Goal: Information Seeking & Learning: Learn about a topic

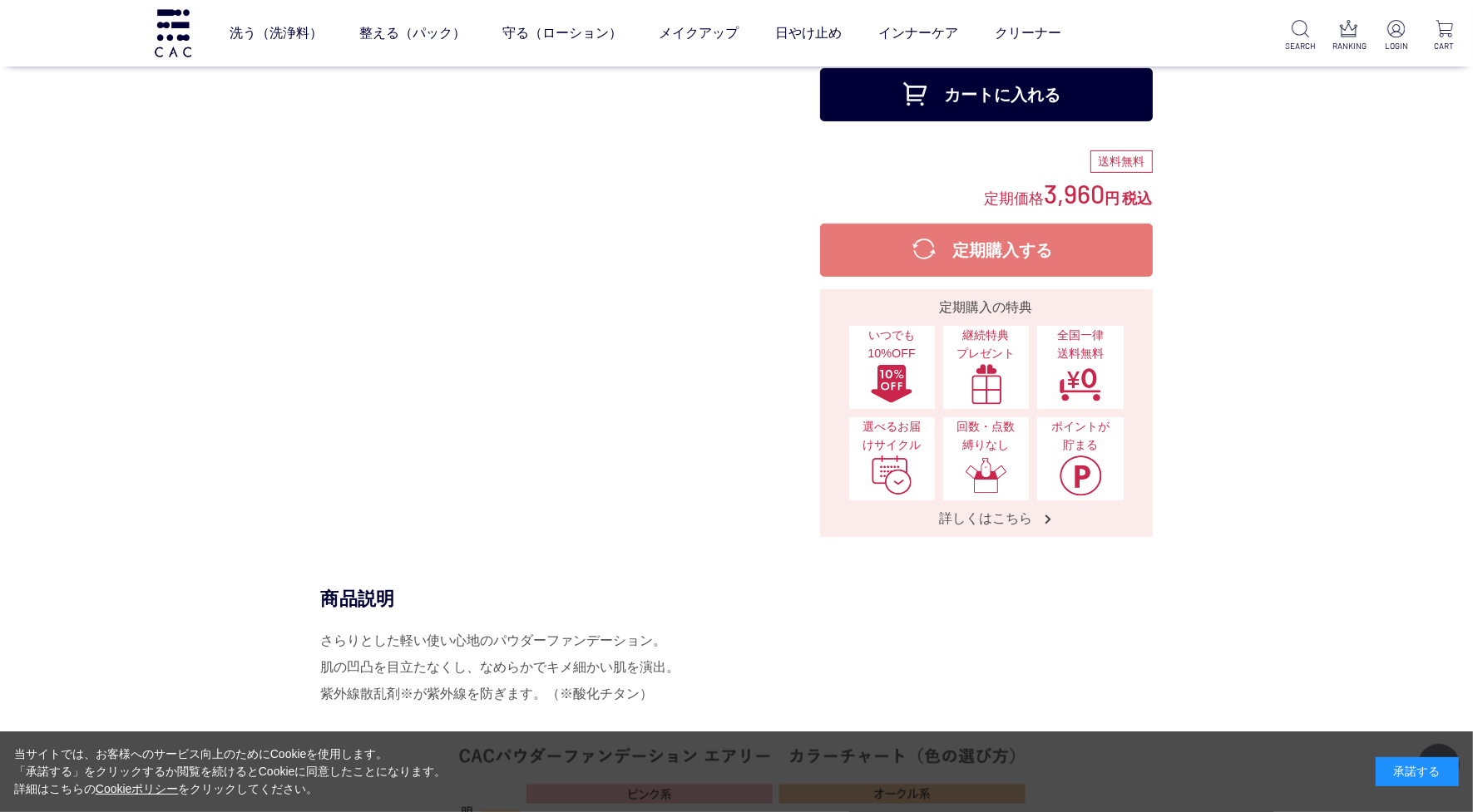
scroll to position [831, 0]
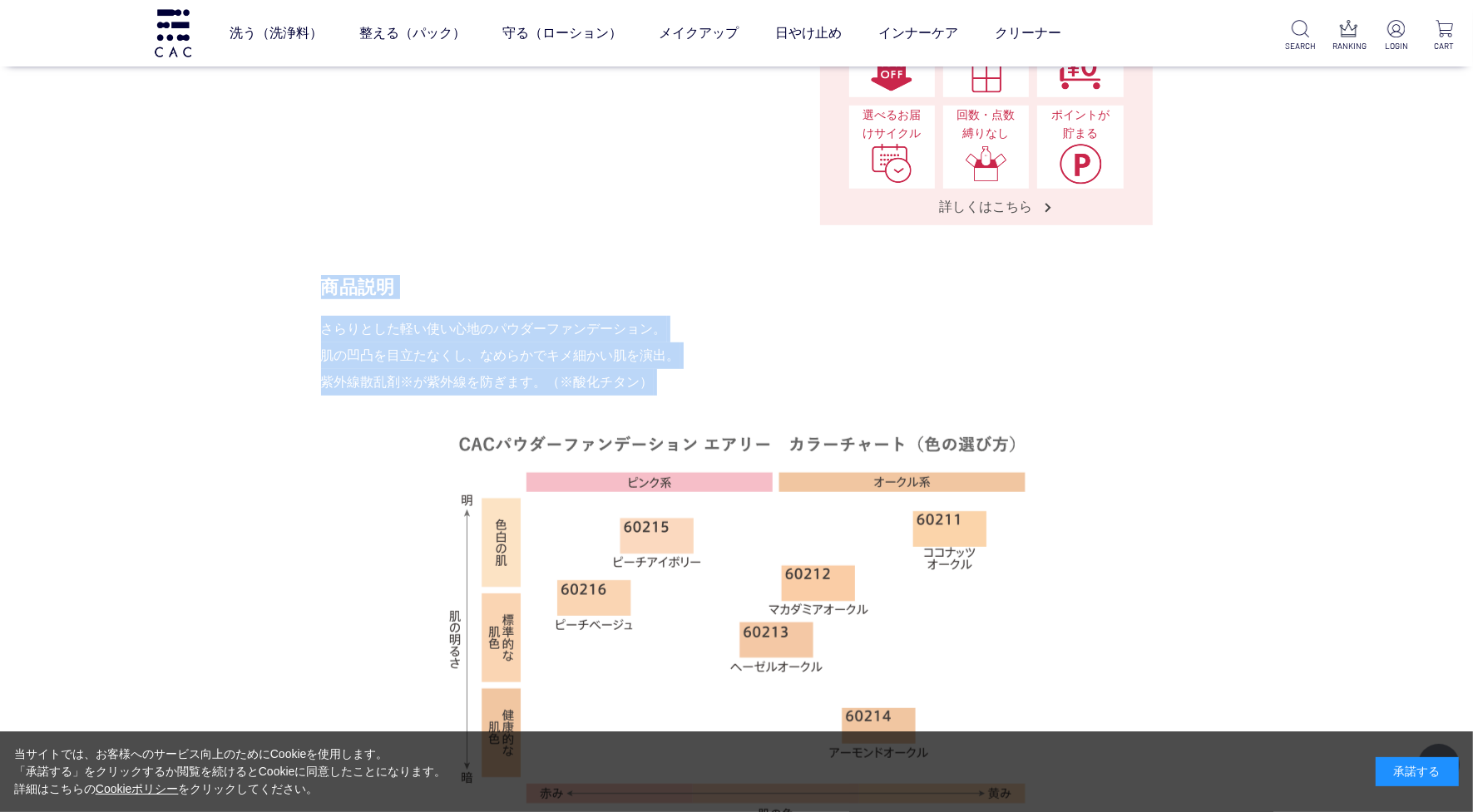
drag, startPoint x: 298, startPoint y: 316, endPoint x: 631, endPoint y: 412, distance: 346.6
click at [631, 412] on div "商品説明 さらりとした軽い使い心地のパウダーファンデーション。 肌の凹凸を目立たなくし、なめらかでキメ細かい肌を演出。 紫外線散乱剤※が紫外線を防ぎます。（※…" at bounding box center [737, 585] width 832 height 621
copy div "商品説明 さらりとした軽い使い心地のパウダーファンデーション。 肌の凹凸を目立たなくし、なめらかでキメ細かい肌を演出。 紫外線散乱剤※が紫外線を防ぎます。（※…"
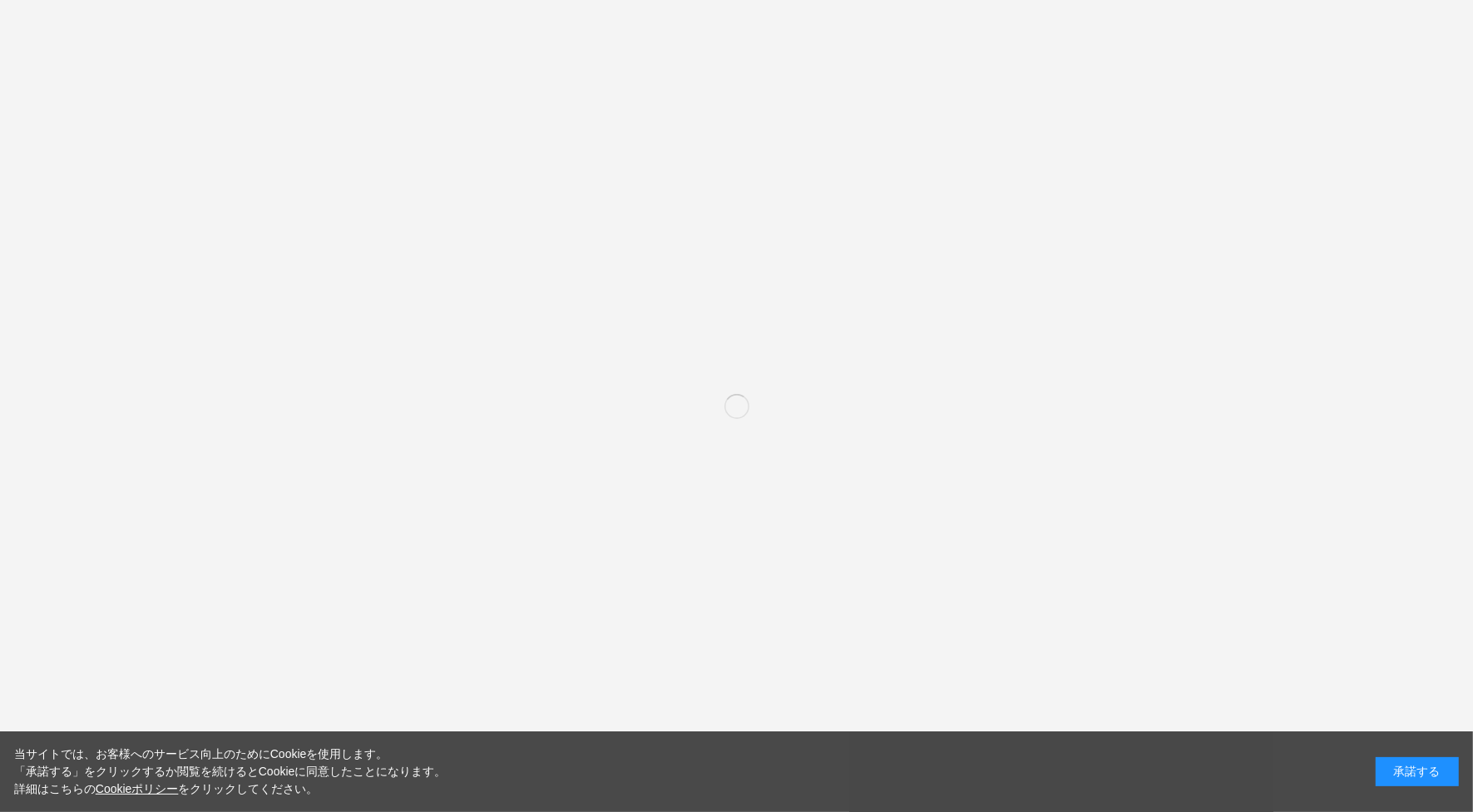
scroll to position [520, 0]
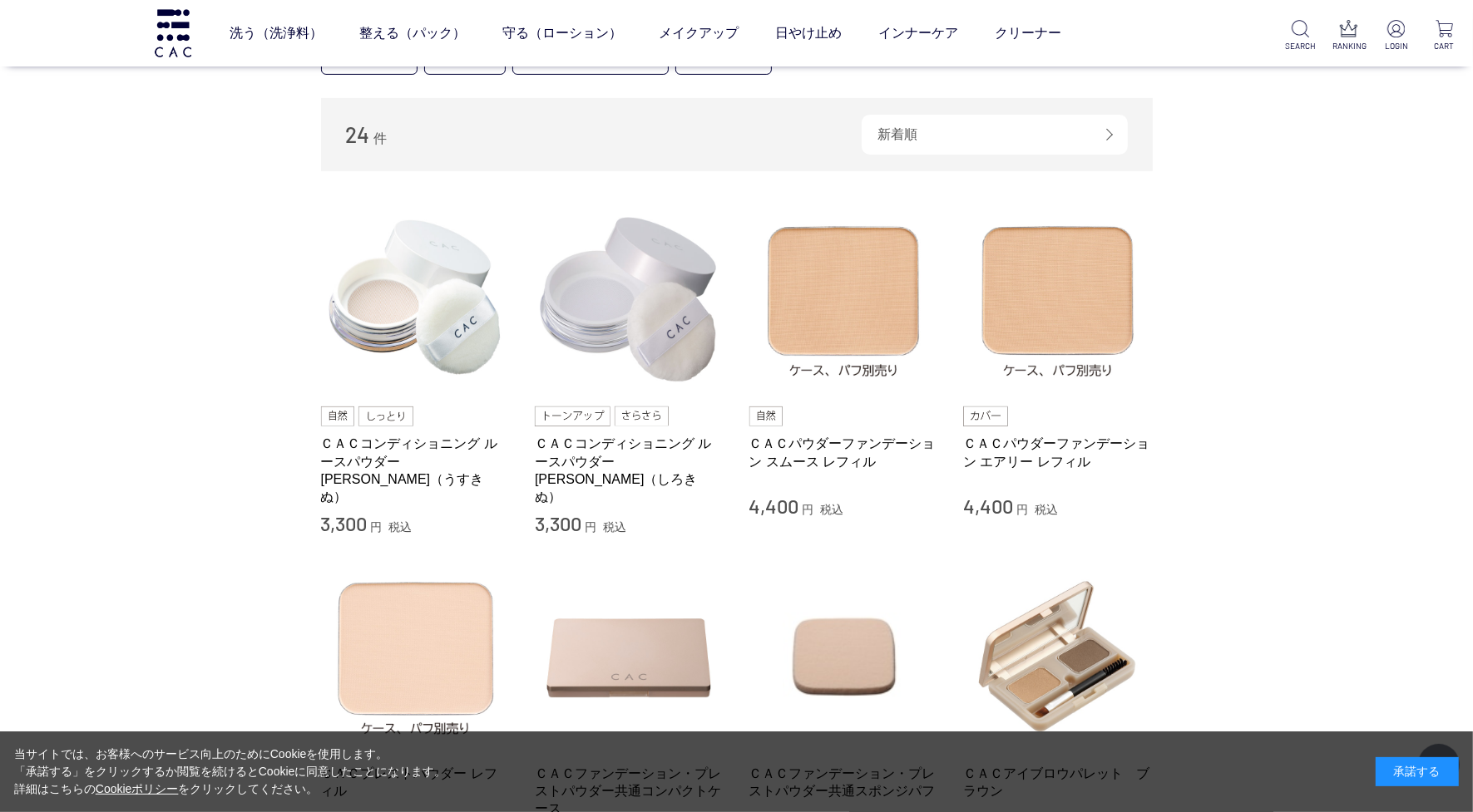
click at [803, 484] on div "ＣＡＣパウダーファンデーション スムース レフィル" at bounding box center [844, 461] width 190 height 54
click at [803, 451] on link "ＣＡＣパウダーファンデーション スムース レフィル" at bounding box center [844, 452] width 190 height 36
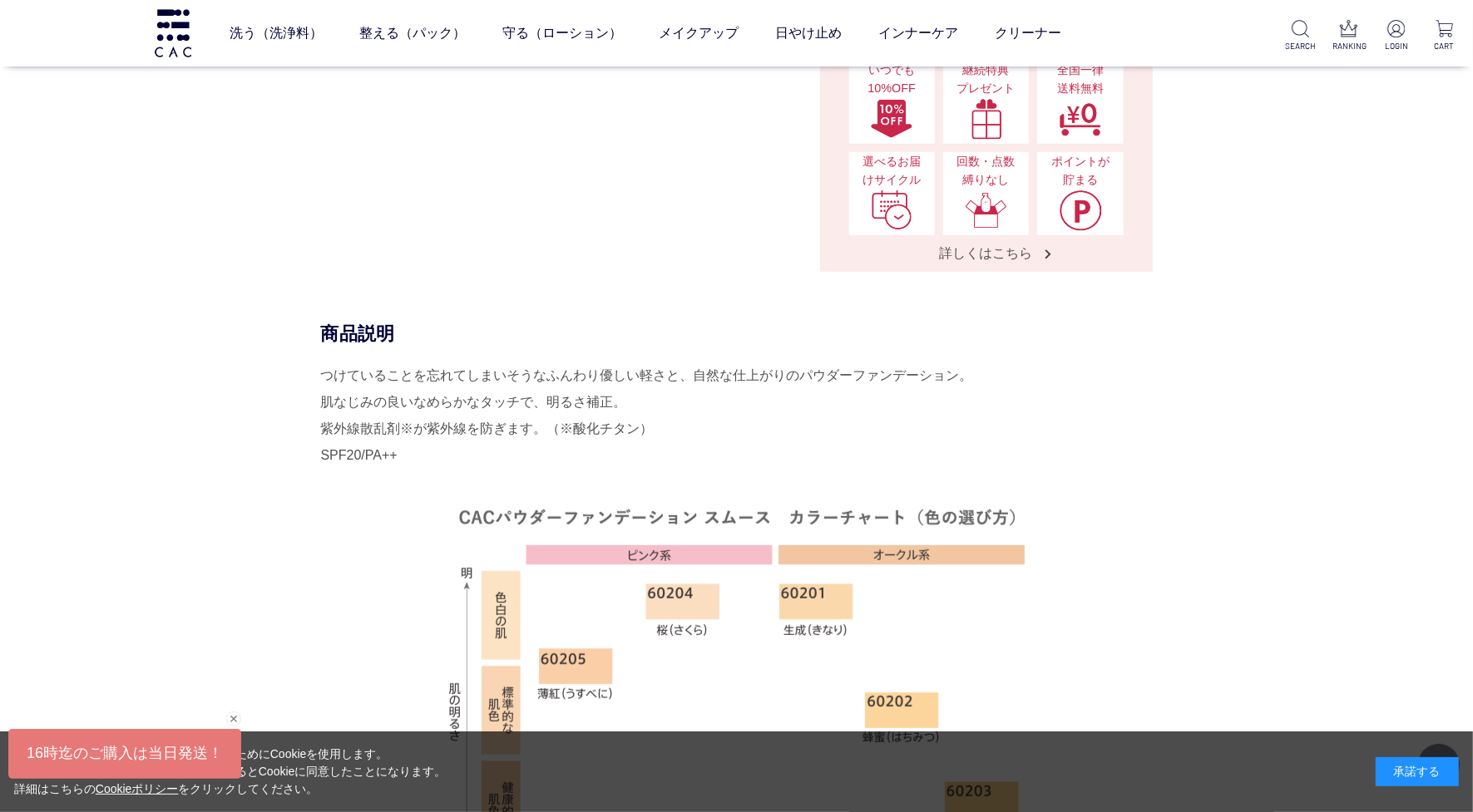
scroll to position [831, 0]
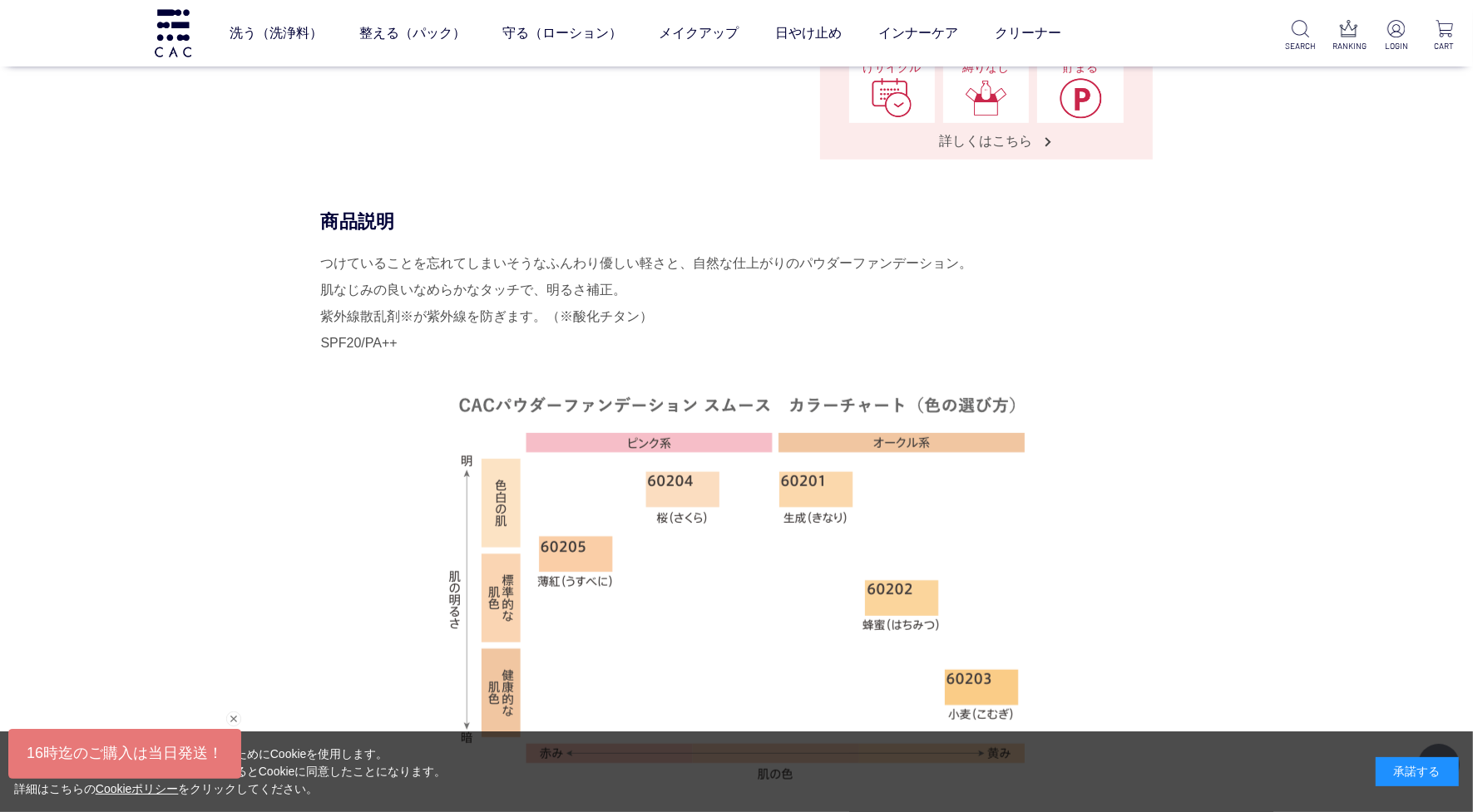
drag, startPoint x: 322, startPoint y: 263, endPoint x: 437, endPoint y: 352, distance: 145.4
click at [437, 352] on div "つけていることを忘れてしまいそうなふんわり優しい軽さと、自然な仕上がりのパウダーファンデーション。 肌なじみの良いなめらかなタッチで、明るさ補正。 紫外線散乱…" at bounding box center [737, 524] width 832 height 549
drag, startPoint x: 437, startPoint y: 352, endPoint x: 372, endPoint y: 279, distance: 97.7
copy div "つけていることを忘れてしまいそうなふんわり優しい軽さと、自然な仕上がりのパウダーファンデーション。 肌なじみの良いなめらかなタッチで、明るさ補正。 紫外線散乱…"
click at [321, 334] on div "商品説明 つけていることを忘れてしまいそうなふんわり優しい軽さと、自然な仕上がりのパウダーファンデーション。 肌なじみの良いなめらかなタッチで、明るさ補正。 …" at bounding box center [737, 534] width 832 height 648
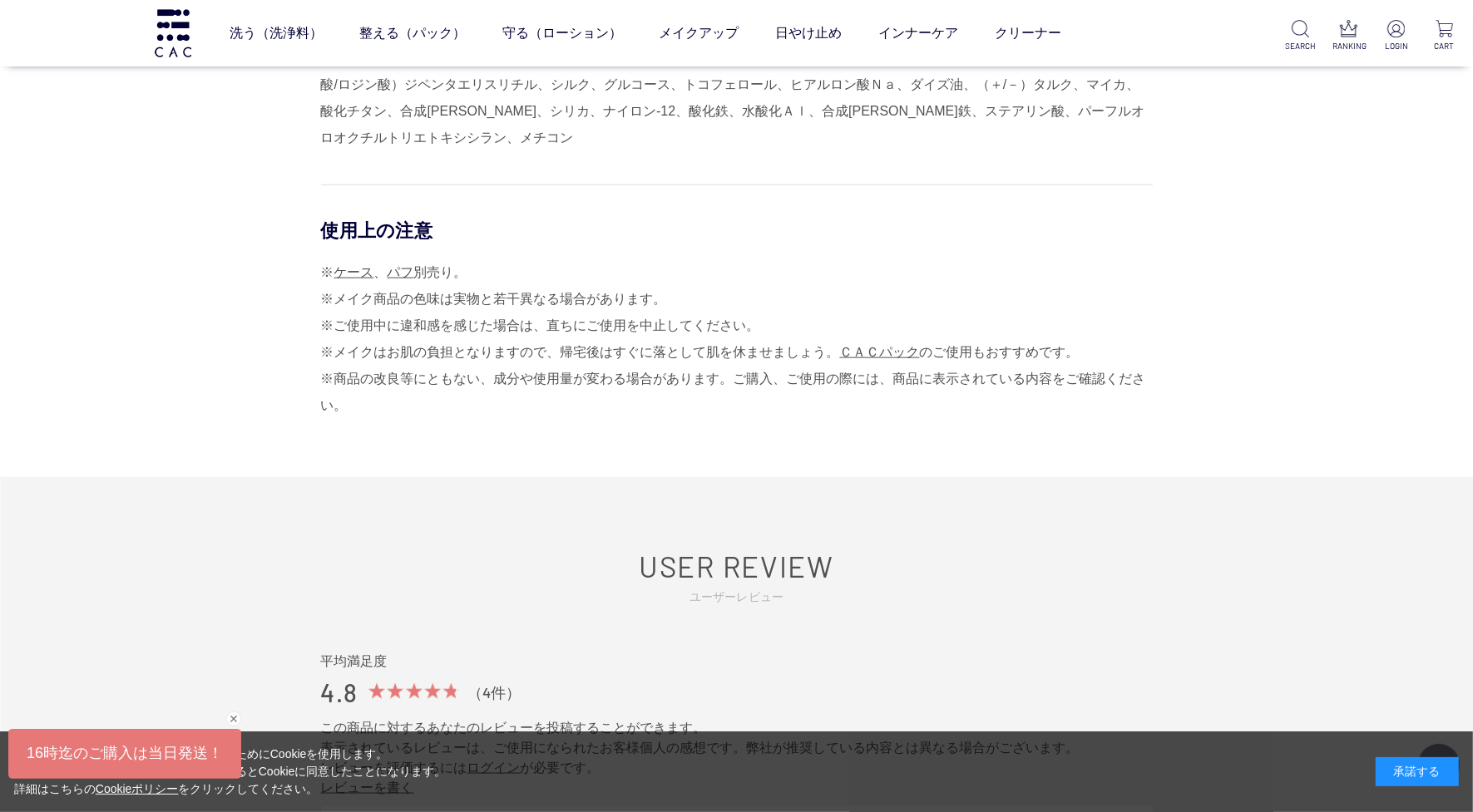
scroll to position [1871, 0]
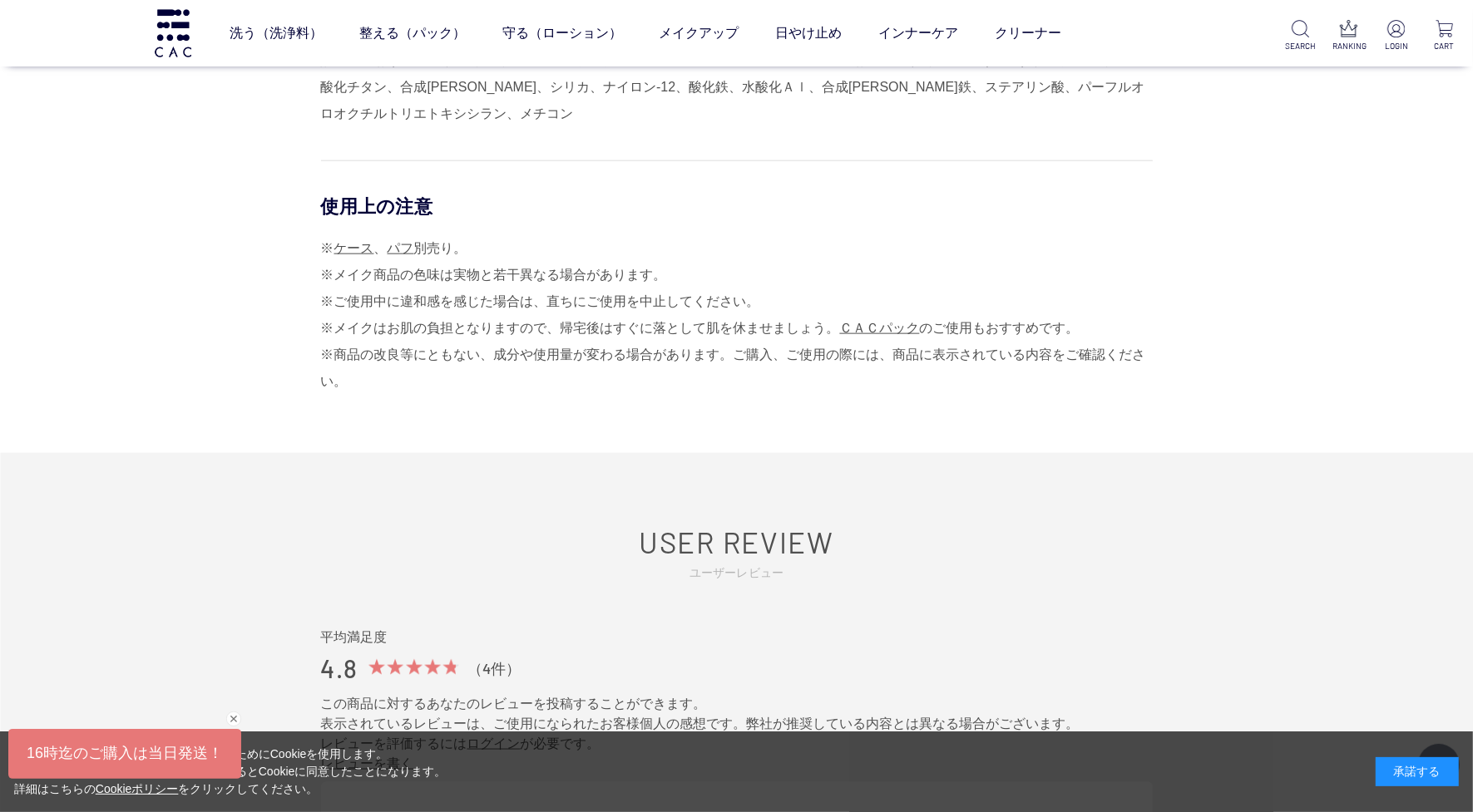
drag, startPoint x: 307, startPoint y: 240, endPoint x: 690, endPoint y: 275, distance: 384.6
click at [690, 275] on div "使用方法 ローションを塗布したお肌にご使用ください。ファンデーションを取ったパフで肌を押さえるようにファンデーションをのせてください。 落とすときは、 ＣＡＣ…" at bounding box center [737, 135] width 832 height 635
drag, startPoint x: 690, startPoint y: 275, endPoint x: 813, endPoint y: 256, distance: 124.5
click at [813, 256] on div "※ ケース 、 パフ 別売り。 ※メイク商品の色味は実物と若干異なる場合があります。 ※ご使用中に違和感を感じた場合は、直ちにご使用を中止してください。 ※メ…" at bounding box center [737, 315] width 832 height 160
drag, startPoint x: 689, startPoint y: 283, endPoint x: 321, endPoint y: 255, distance: 369.1
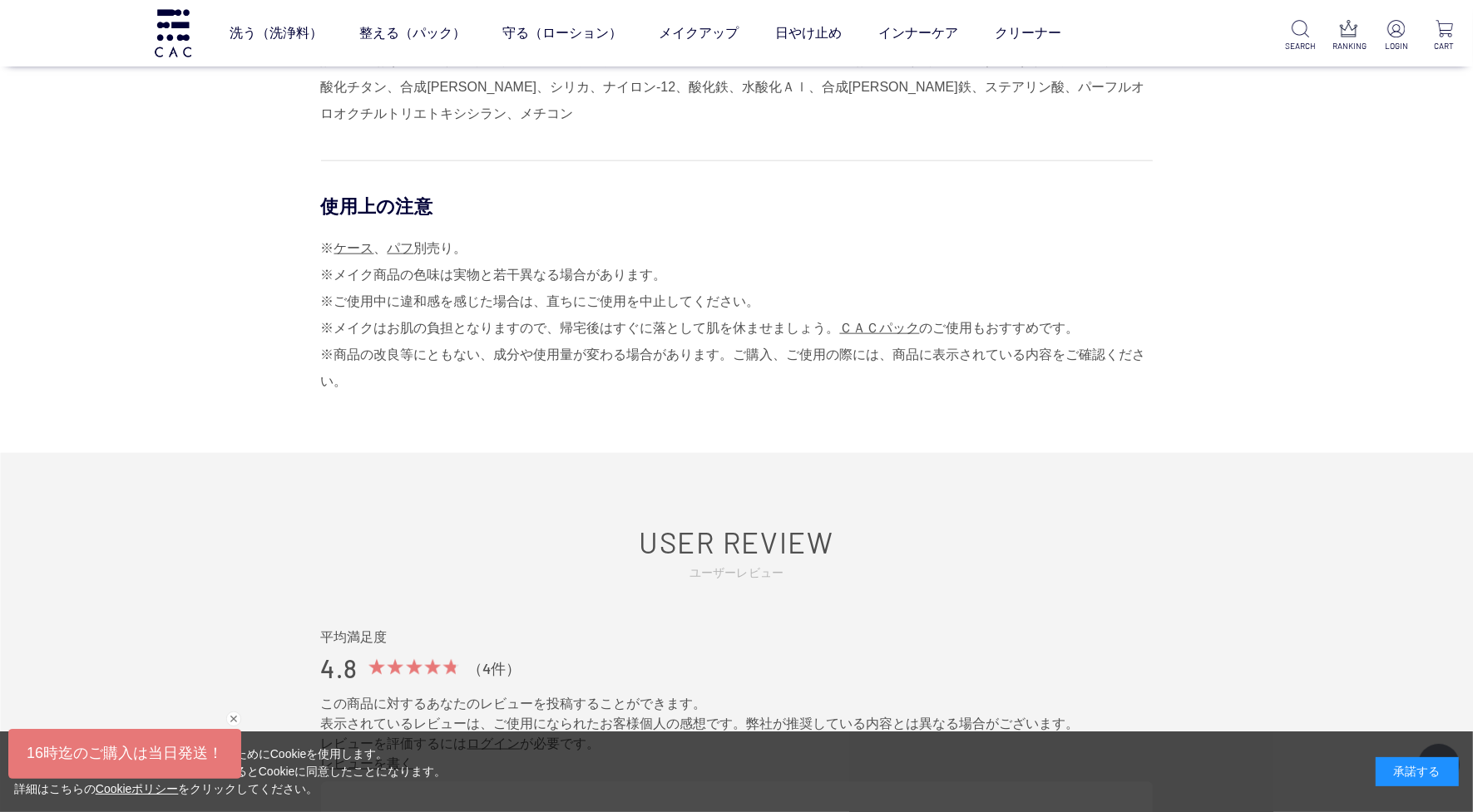
click at [321, 255] on div "※ ケース 、 パフ 別売り。 ※メイク商品の色味は実物と若干異なる場合があります。 ※ご使用中に違和感を感じた場合は、直ちにご使用を中止してください。 ※メ…" at bounding box center [737, 315] width 832 height 160
drag, startPoint x: 321, startPoint y: 255, endPoint x: 360, endPoint y: 258, distance: 39.1
copy div "※ ケース 、 パフ 別売り。 ※メイク商品の色味は実物と若干異なる場合があります。"
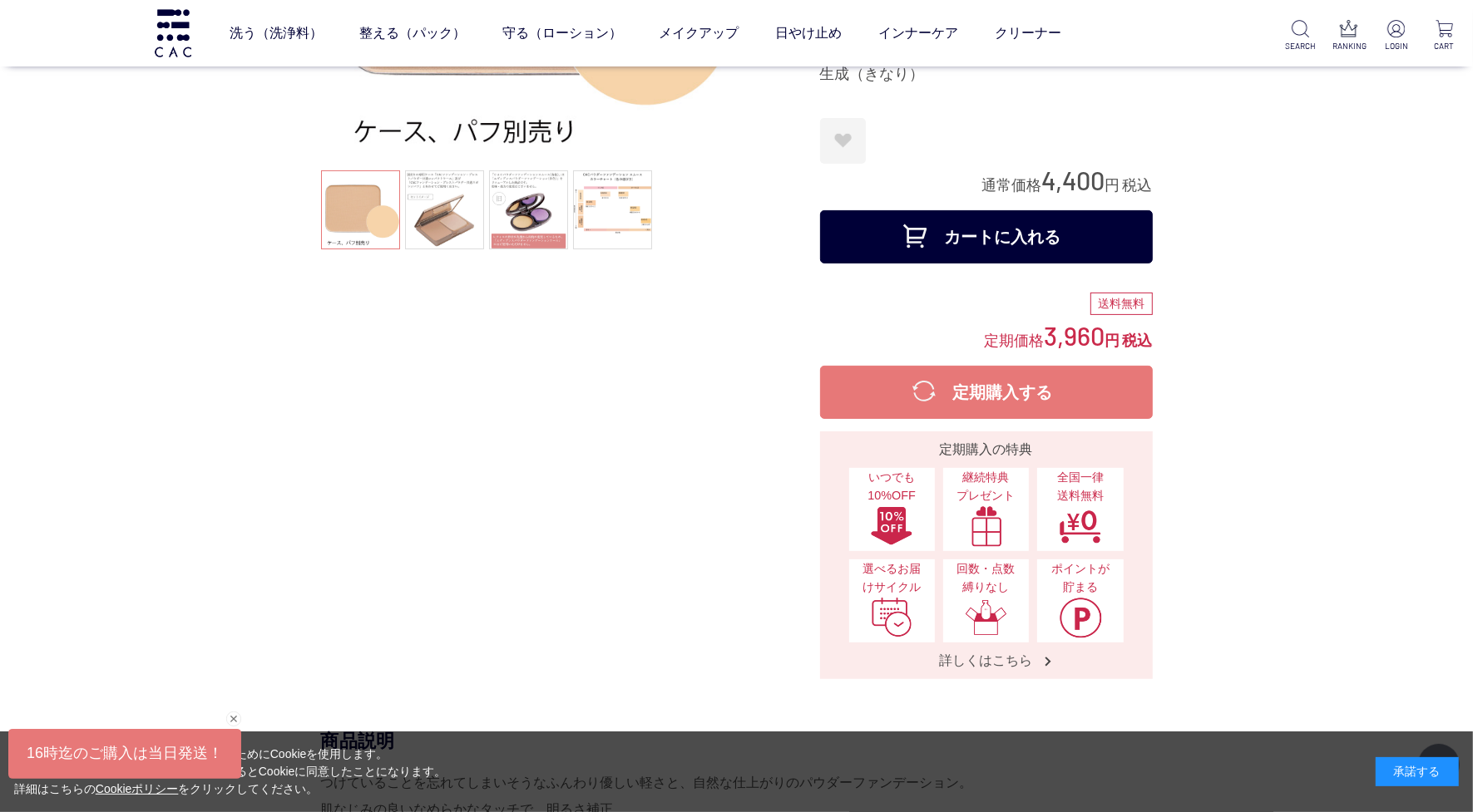
scroll to position [0, 0]
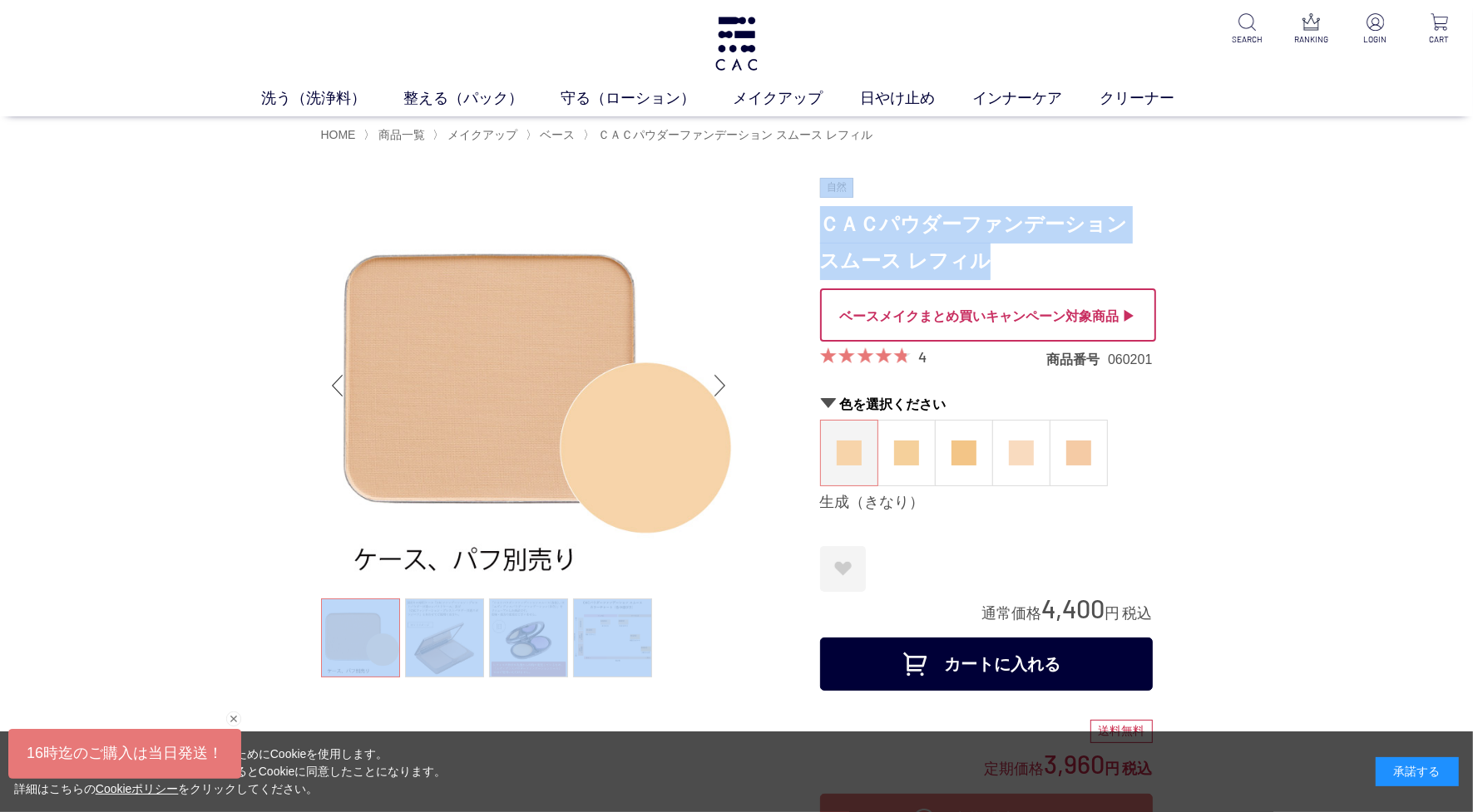
drag, startPoint x: 812, startPoint y: 217, endPoint x: 998, endPoint y: 270, distance: 193.4
click at [1034, 272] on h1 "ＣＡＣパウダーファンデーション スムース レフィル" at bounding box center [986, 243] width 333 height 75
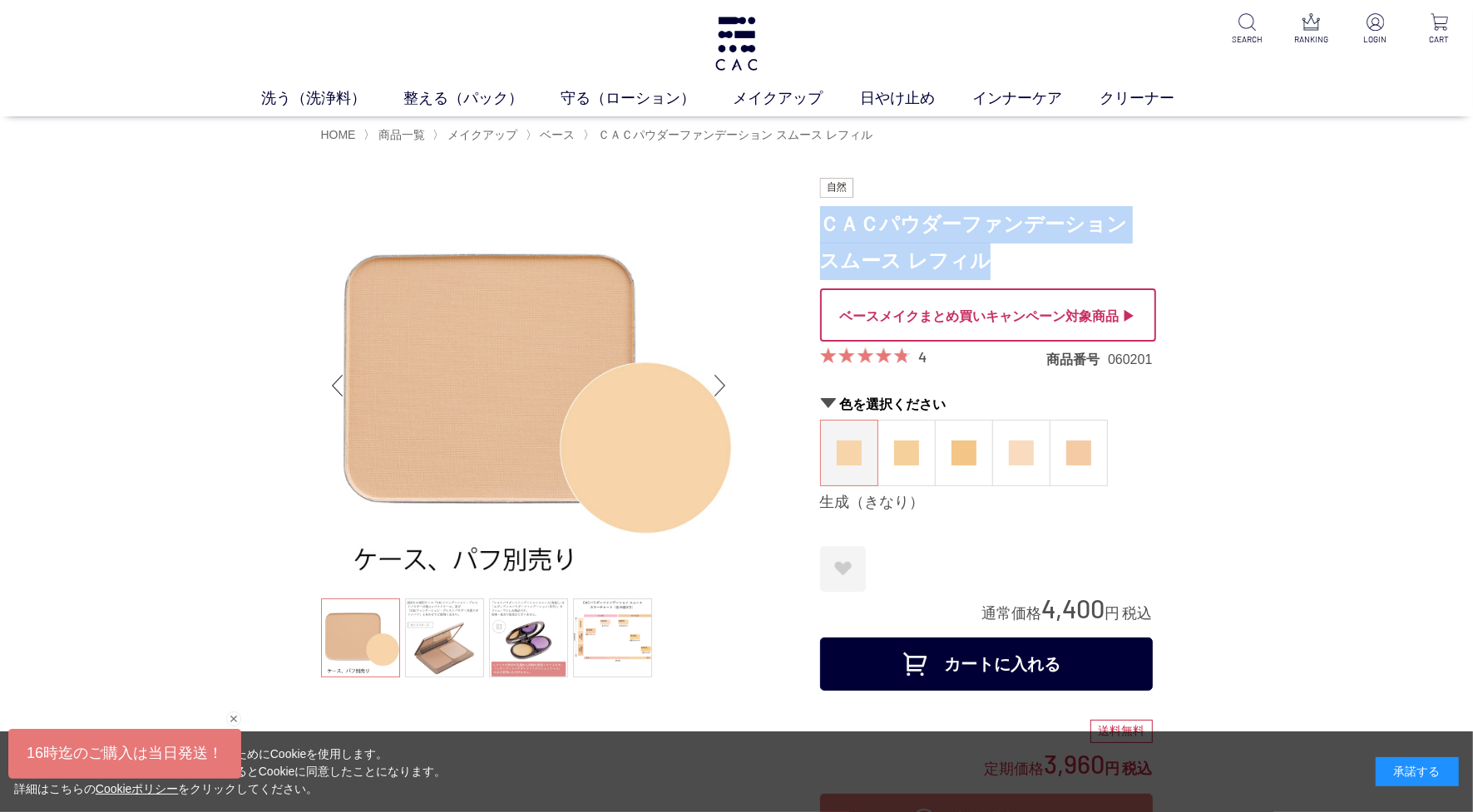
drag, startPoint x: 1028, startPoint y: 268, endPoint x: 828, endPoint y: 242, distance: 201.7
click at [828, 242] on h1 "ＣＡＣパウダーファンデーション スムース レフィル" at bounding box center [986, 243] width 333 height 75
copy h1 "ＣＡＣパウダーファンデーション スムース レフィル"
